Goal: Information Seeking & Learning: Understand process/instructions

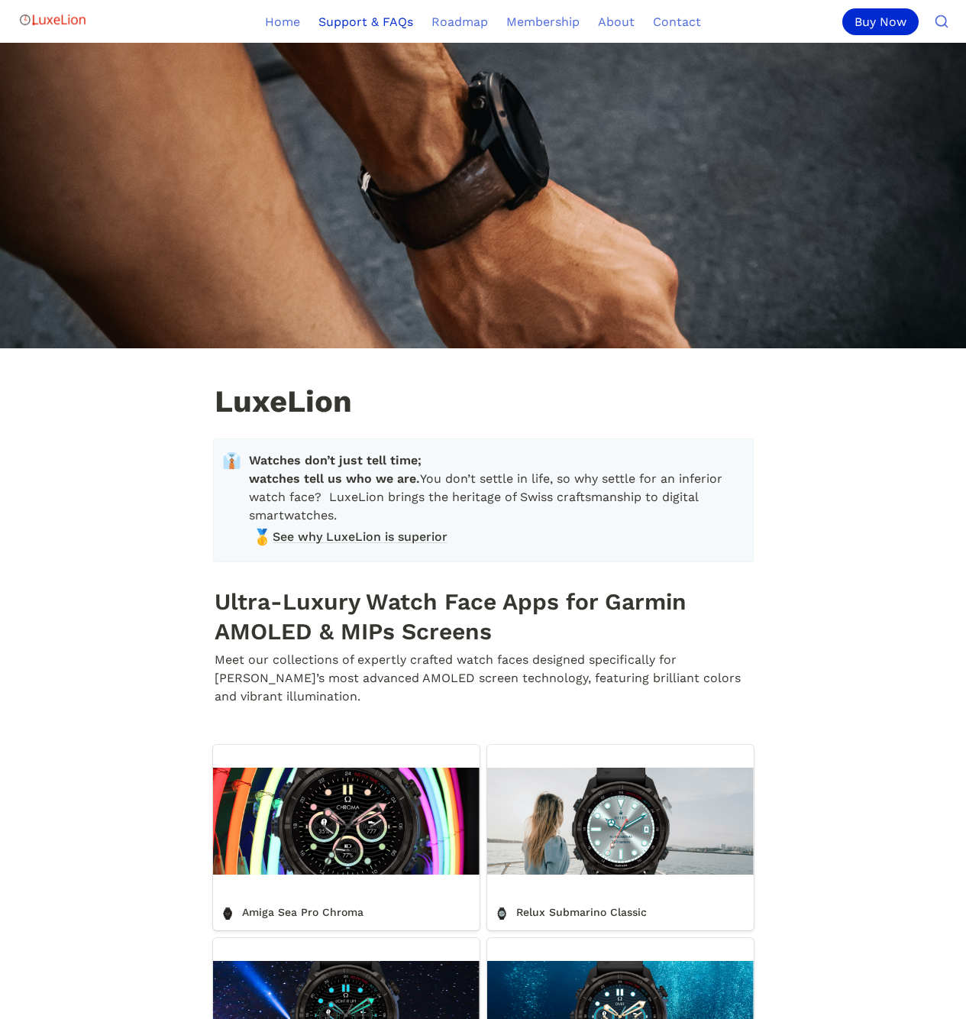
click at [368, 28] on link "Support & FAQs" at bounding box center [365, 21] width 113 height 43
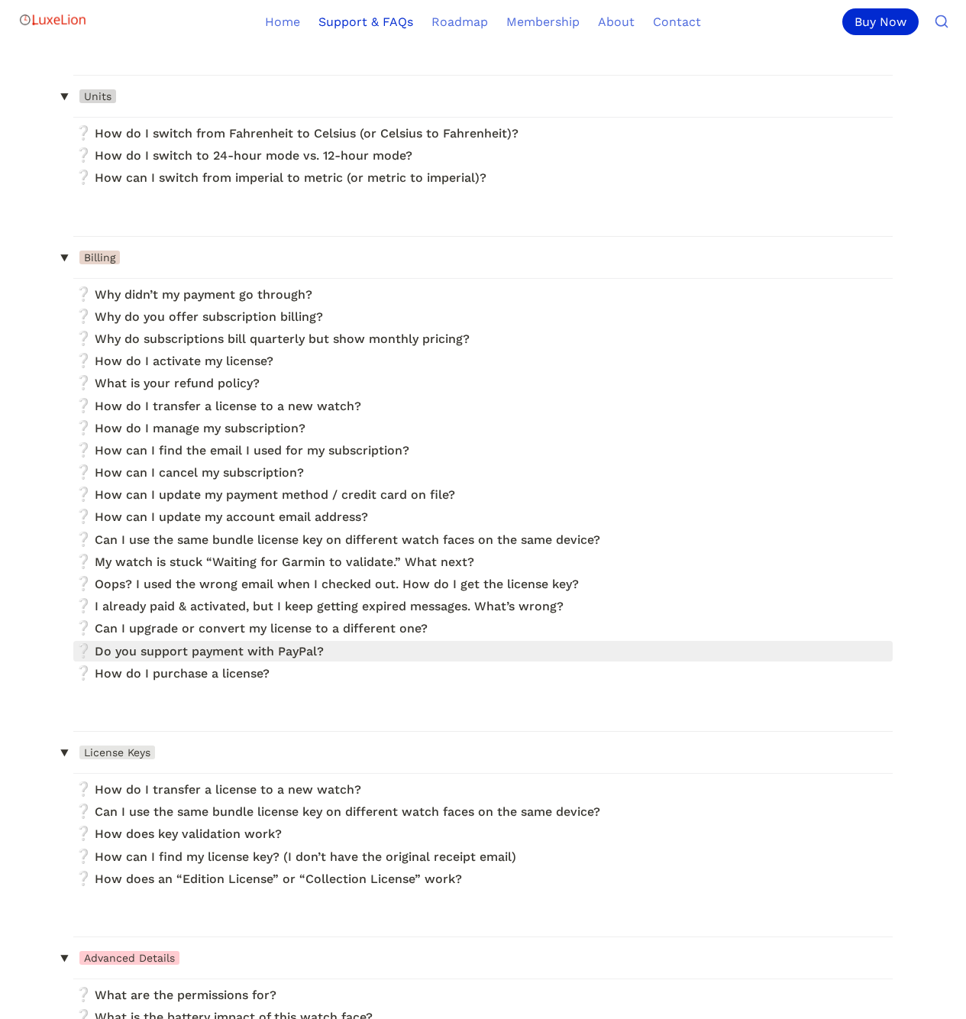
scroll to position [460, 0]
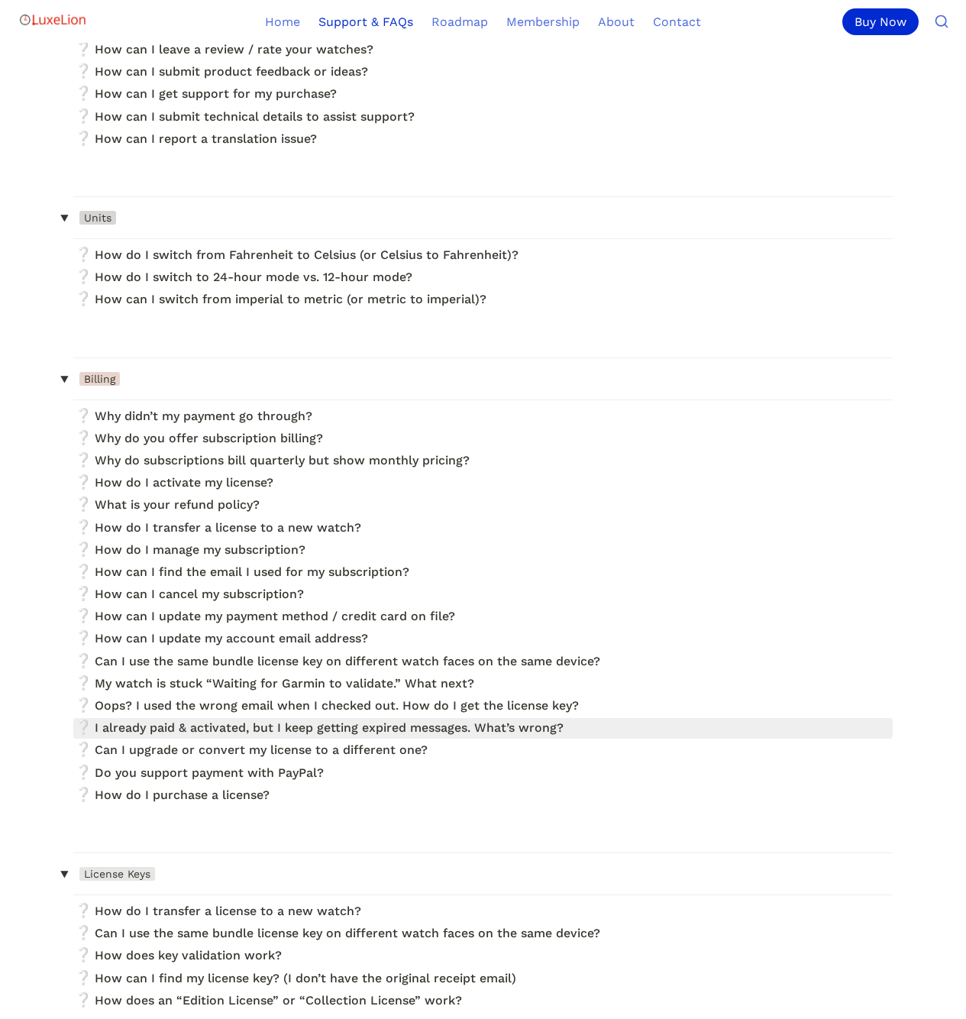
click at [352, 735] on link at bounding box center [482, 728] width 819 height 21
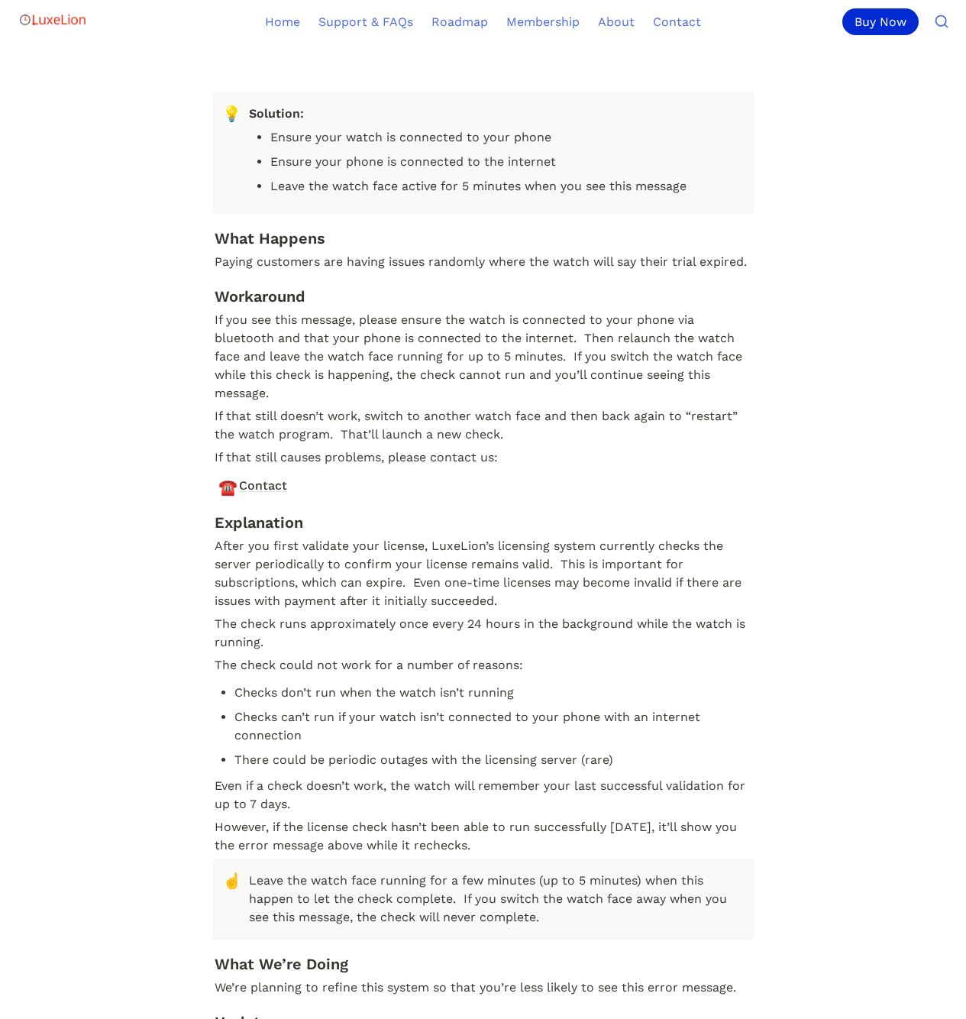
scroll to position [1071, 0]
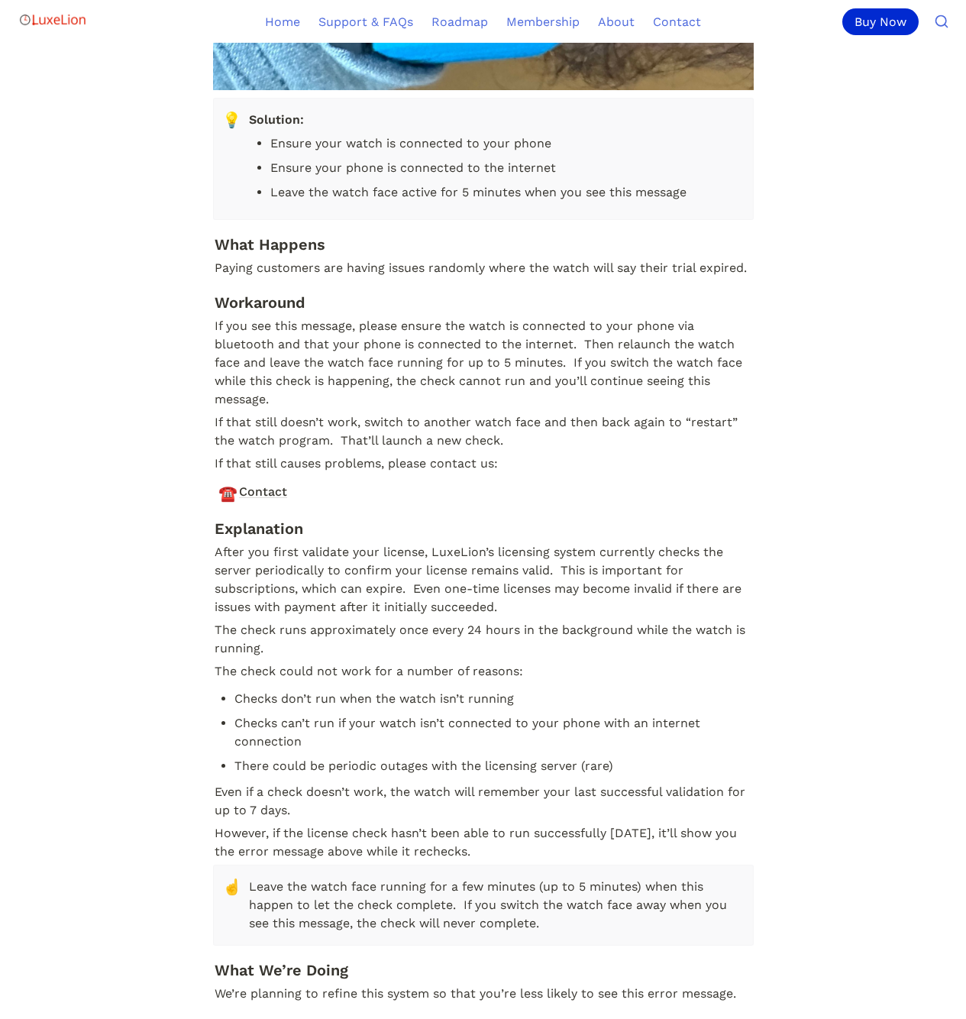
click at [273, 320] on p "If you see this message, please ensure the watch is connected to your phone via…" at bounding box center [483, 363] width 541 height 96
click at [349, 396] on p "If you see this message, please ensure the watch is connected to your phone via…" at bounding box center [483, 363] width 541 height 96
click at [225, 318] on p "If you see this message, please ensure the watch is connected to your phone via…" at bounding box center [483, 363] width 541 height 96
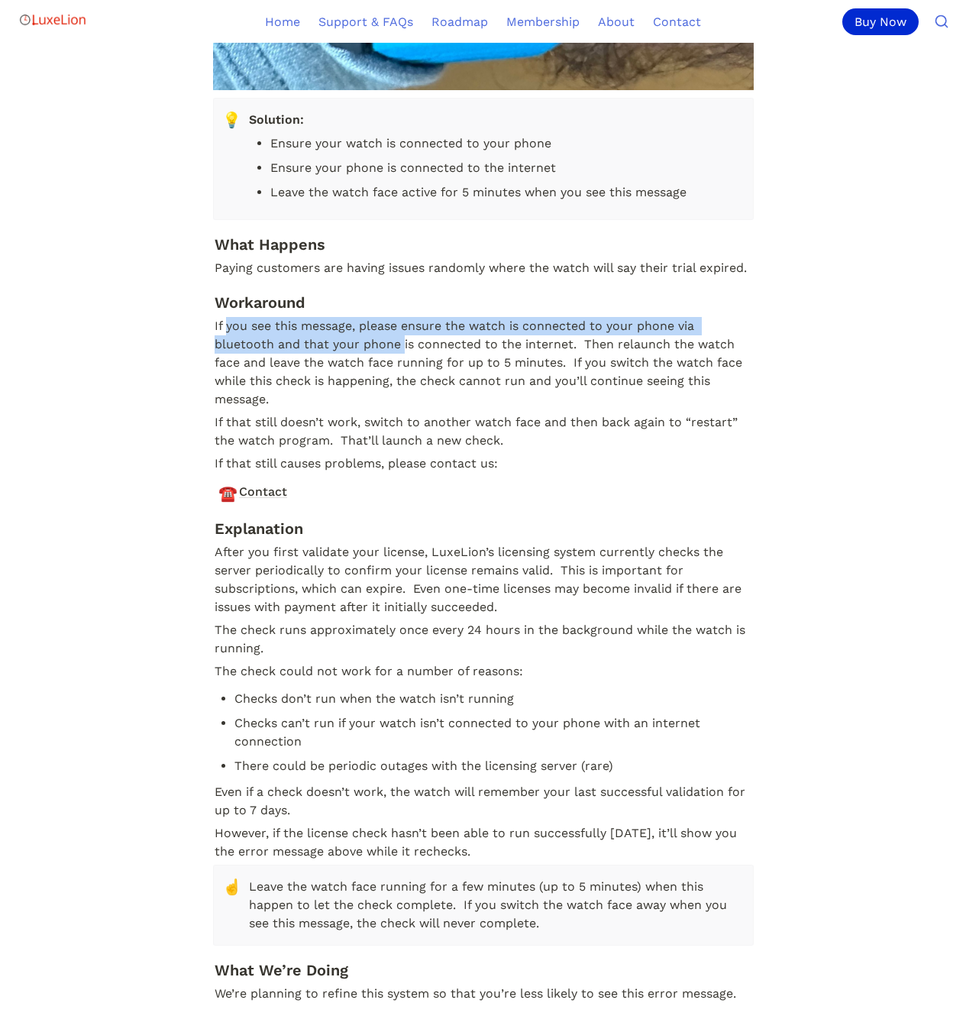
drag, startPoint x: 225, startPoint y: 318, endPoint x: 396, endPoint y: 346, distance: 173.4
click at [396, 346] on p "If you see this message, please ensure the watch is connected to your phone via…" at bounding box center [483, 363] width 541 height 96
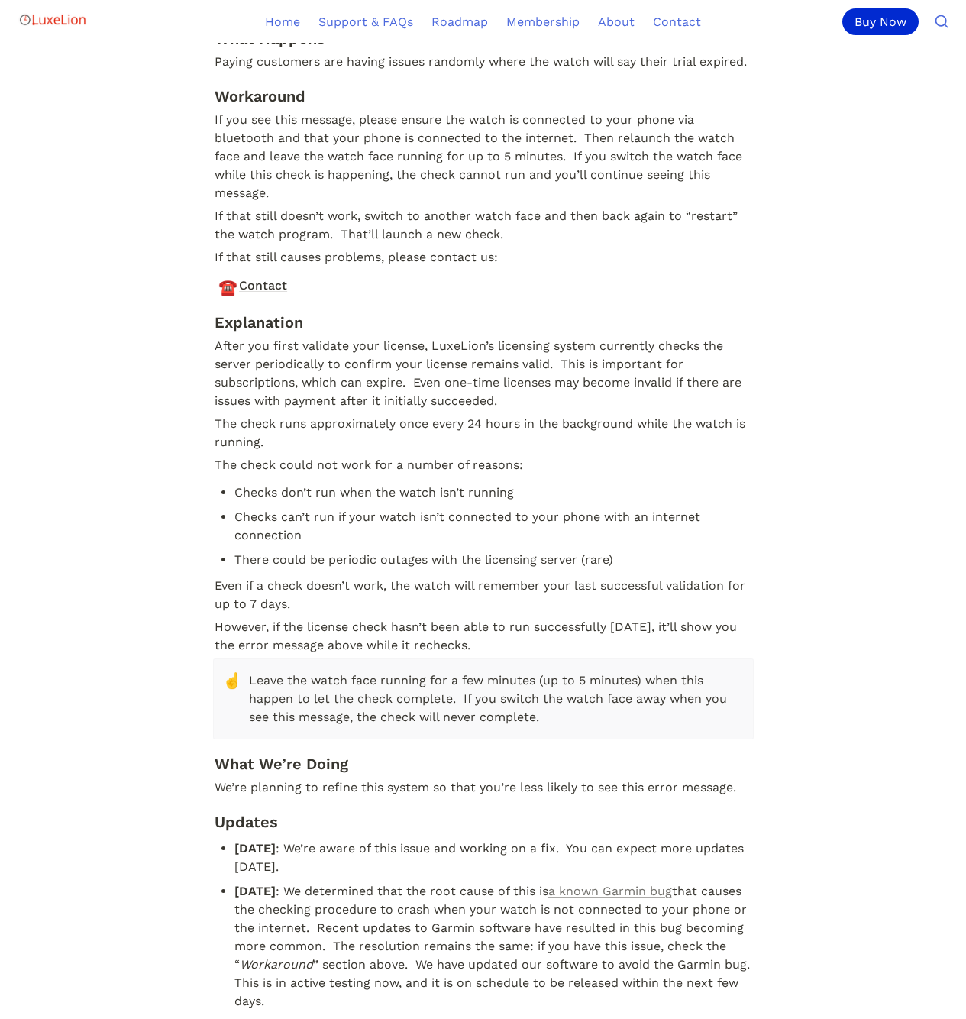
scroll to position [678, 0]
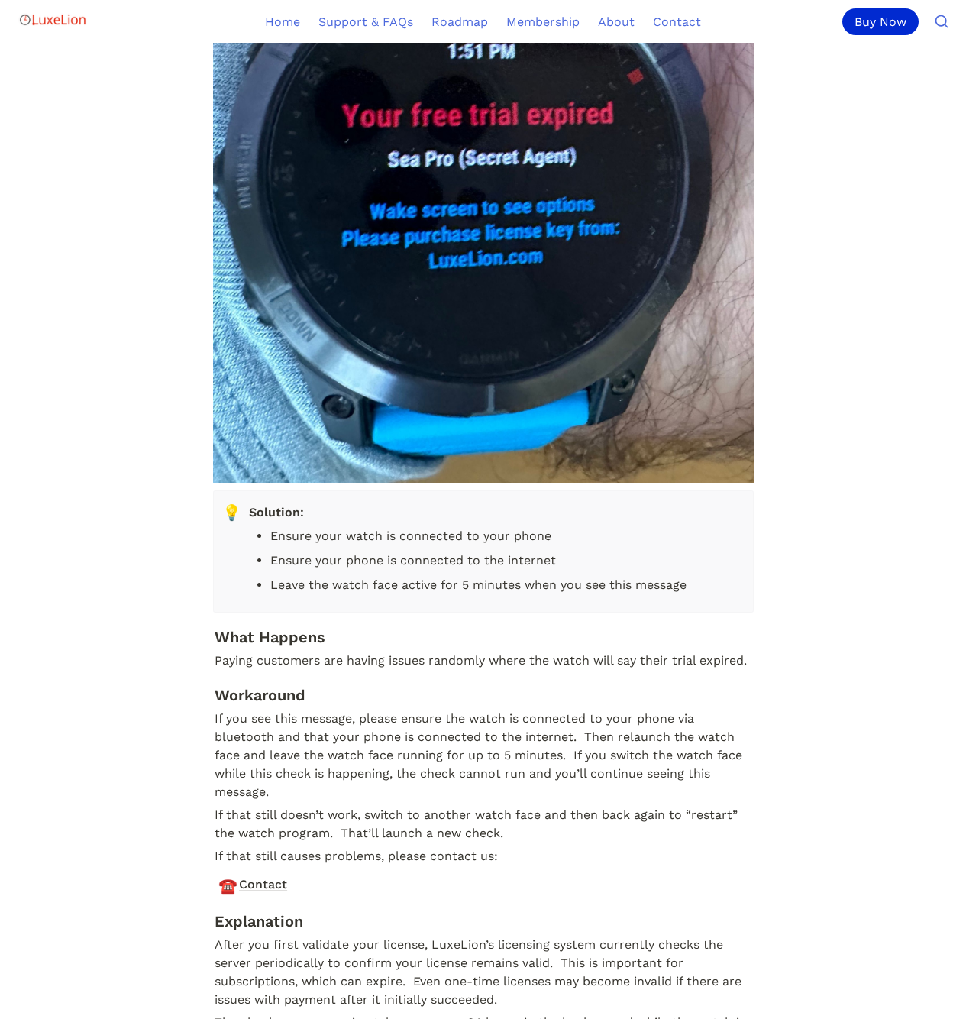
click at [411, 742] on p "If you see this message, please ensure the watch is connected to your phone via…" at bounding box center [483, 755] width 541 height 96
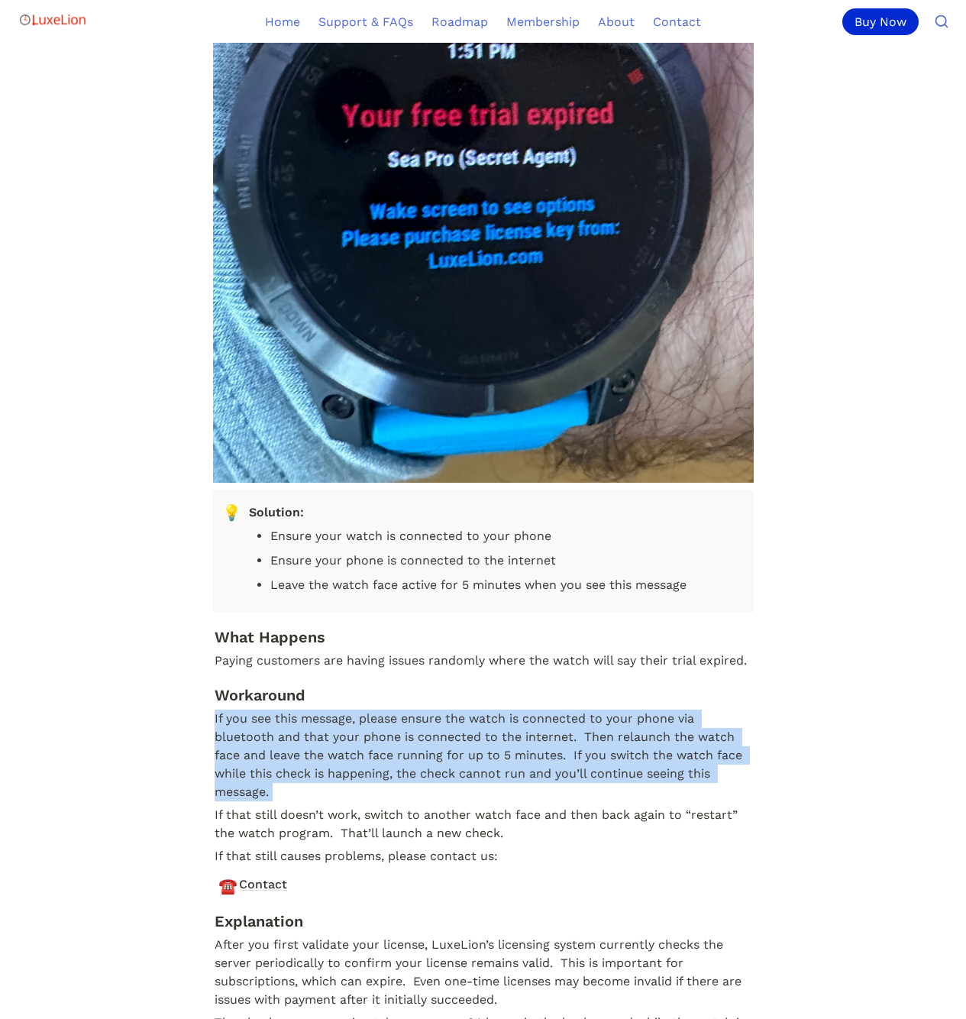
click at [411, 742] on p "If you see this message, please ensure the watch is connected to your phone via…" at bounding box center [483, 755] width 541 height 96
copy p "If you see this message, please ensure the watch is connected to your phone via…"
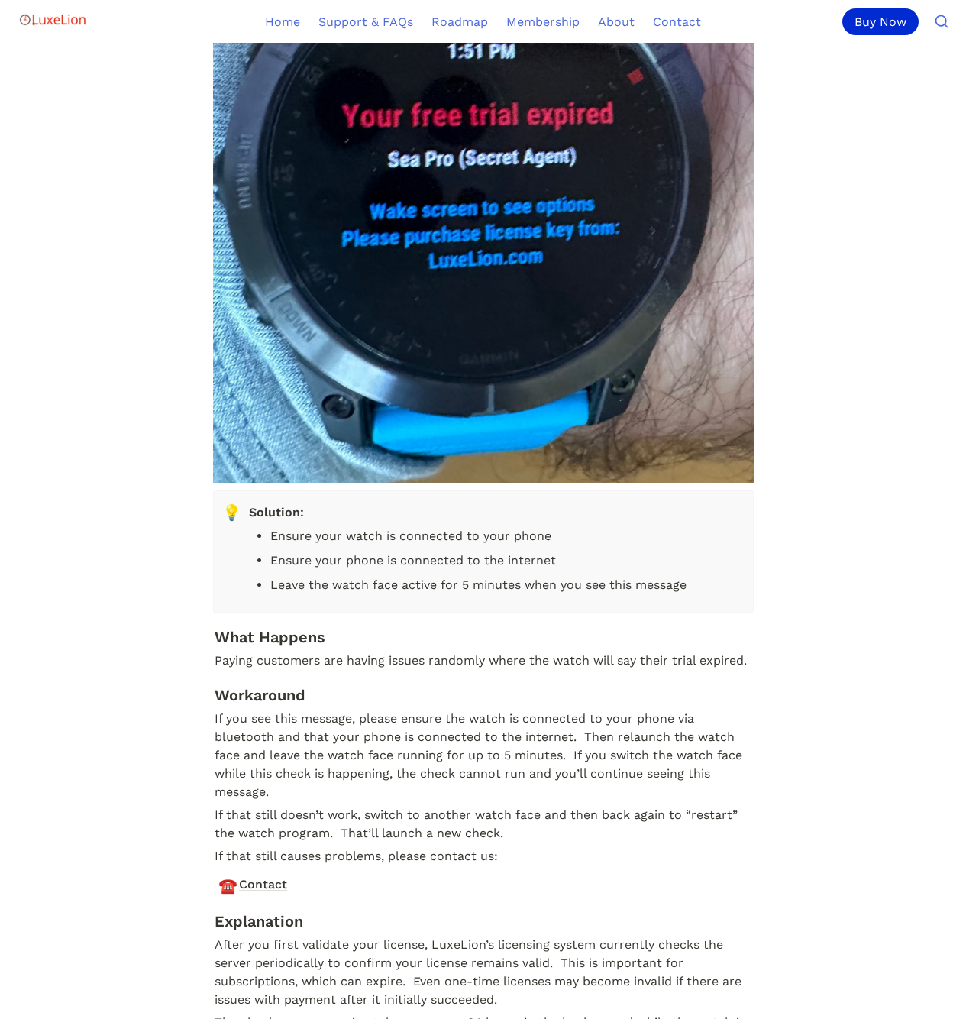
click at [556, 832] on p "If that still doesn’t work, switch to another watch face and then back again to…" at bounding box center [483, 823] width 541 height 41
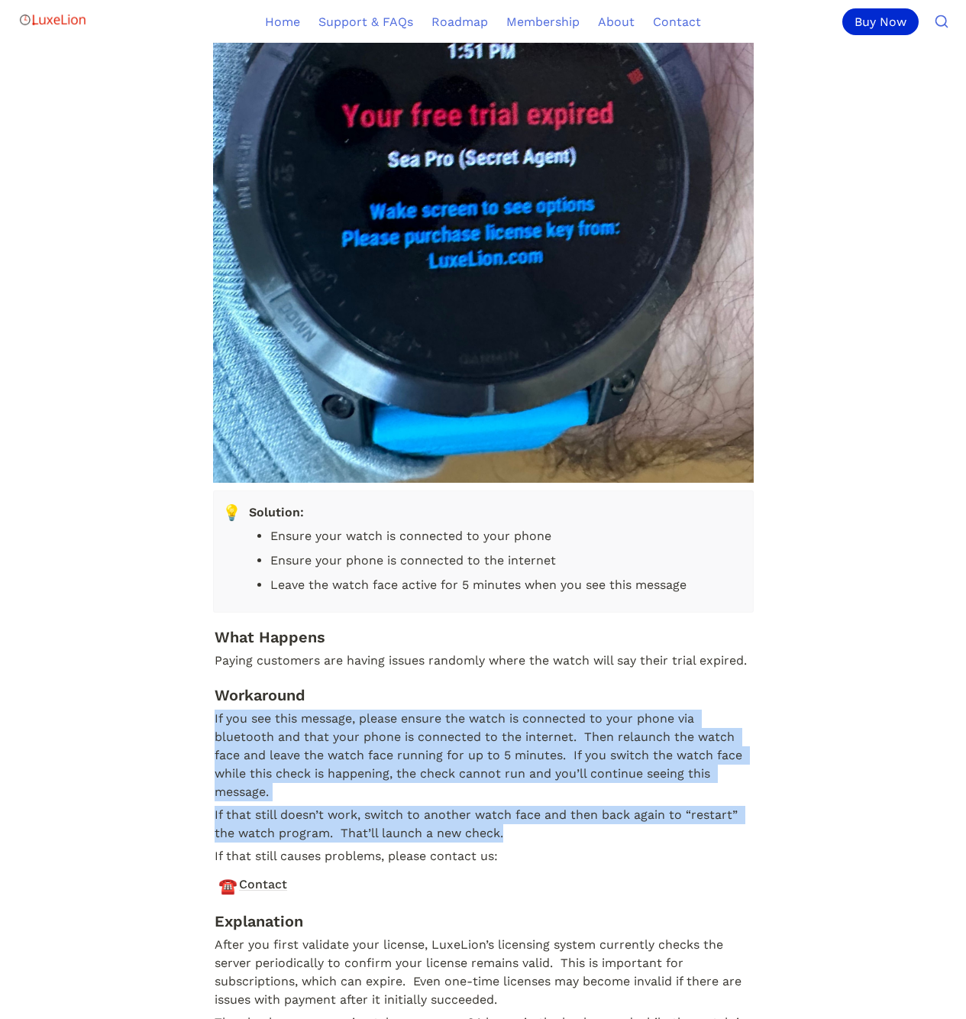
drag, startPoint x: 550, startPoint y: 829, endPoint x: 200, endPoint y: 707, distance: 370.3
click at [200, 707] on article "Tags Billing 🛠️ Causes: Watch isn’t connected to your phone & internet for 7+ d…" at bounding box center [483, 727] width 687 height 2162
copy article "If you see this message, please ensure the watch is connected to your phone via…"
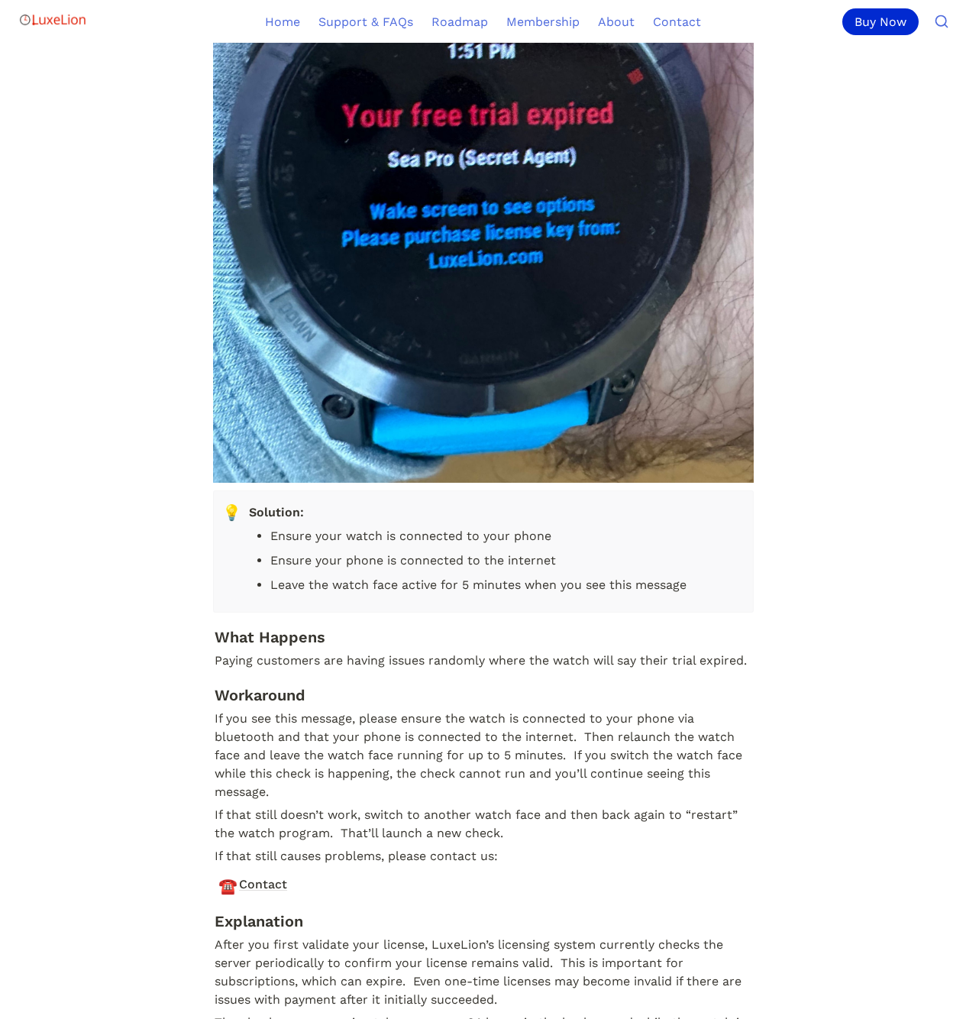
click at [108, 325] on main "❔ I already paid & activated, but I keep getting expired messages. What’s wrong…" at bounding box center [483, 586] width 966 height 2443
